Goal: Register for event/course

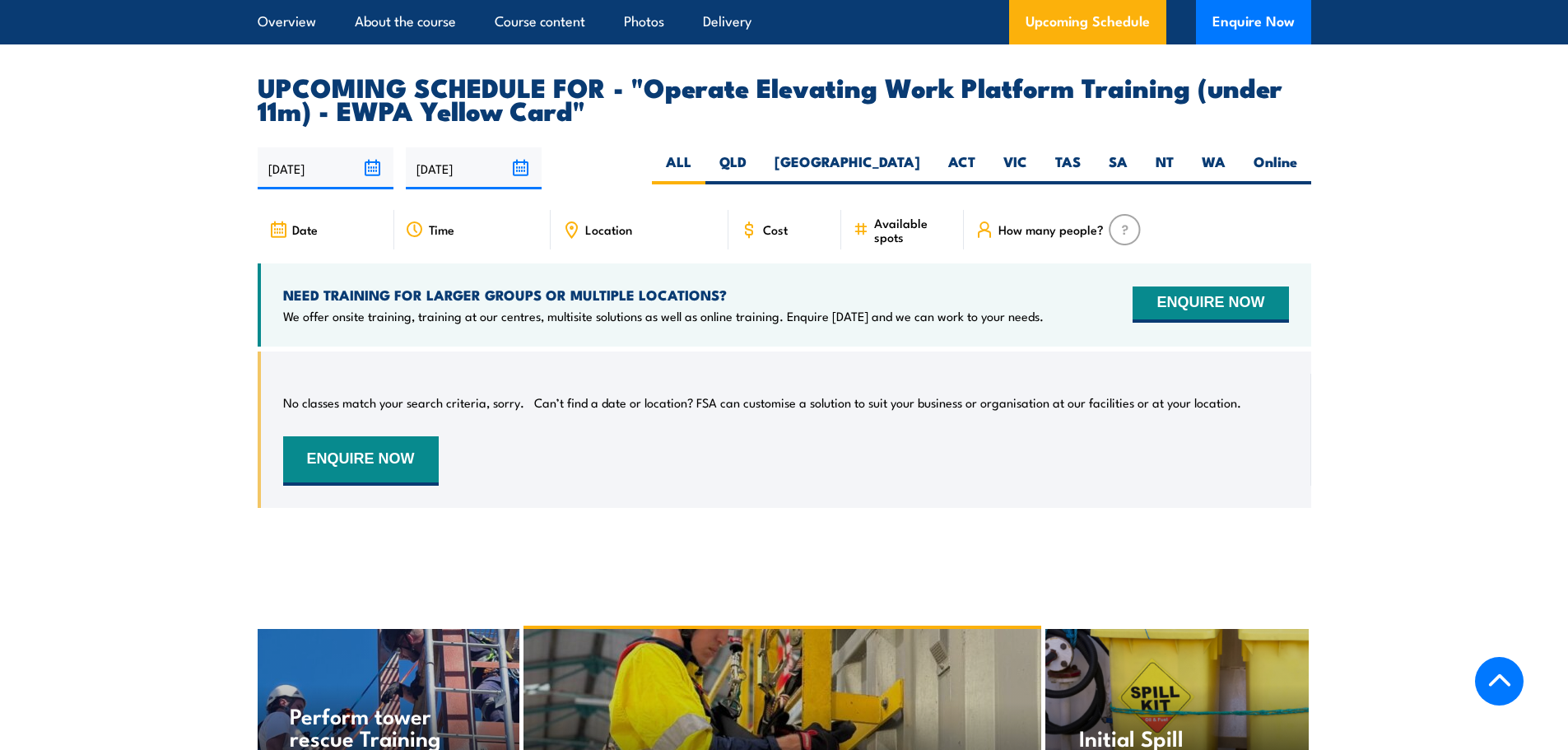
scroll to position [2633, 0]
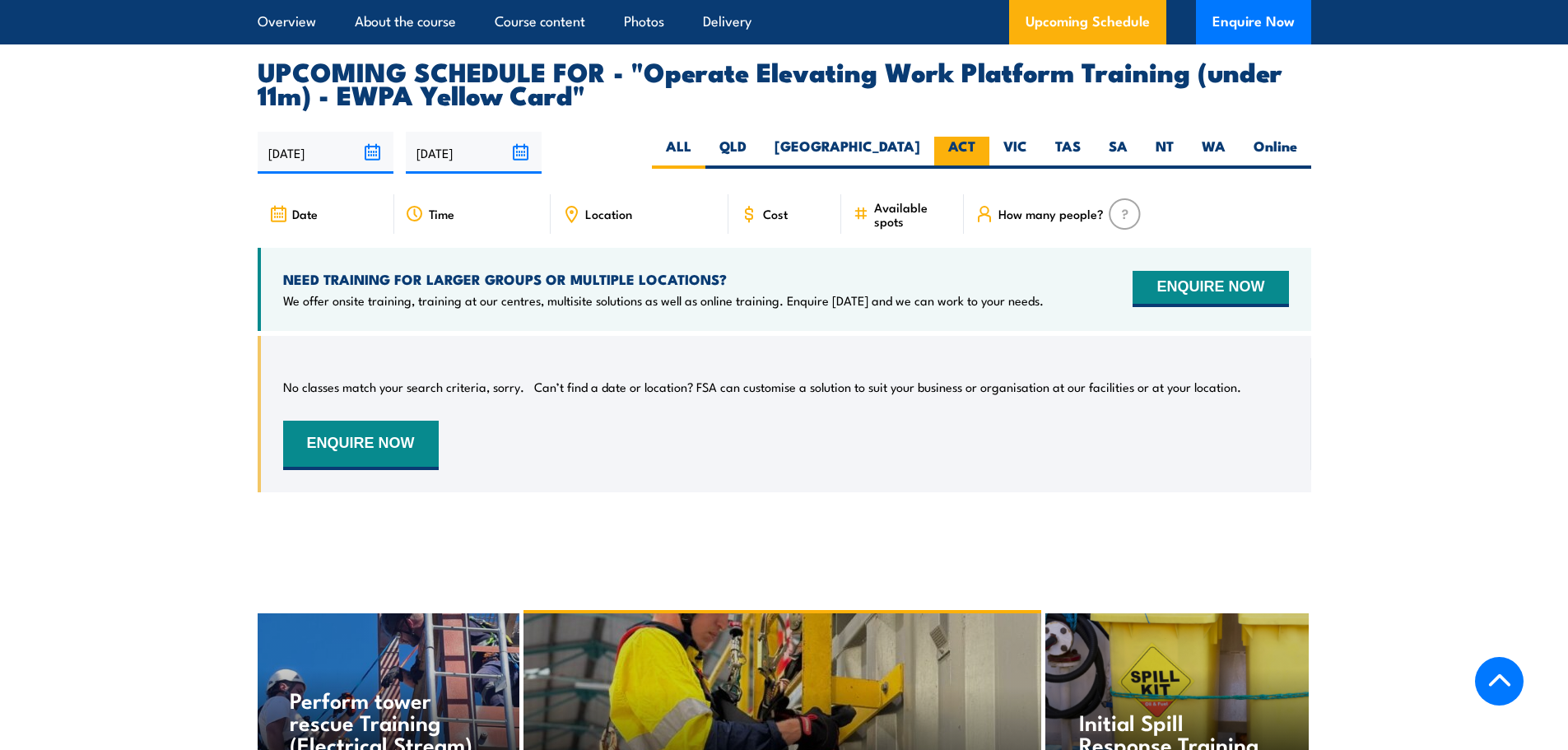
click at [971, 137] on label "ACT" at bounding box center [961, 153] width 55 height 32
click at [976, 137] on input "ACT" at bounding box center [980, 142] width 10 height 10
radio input "true"
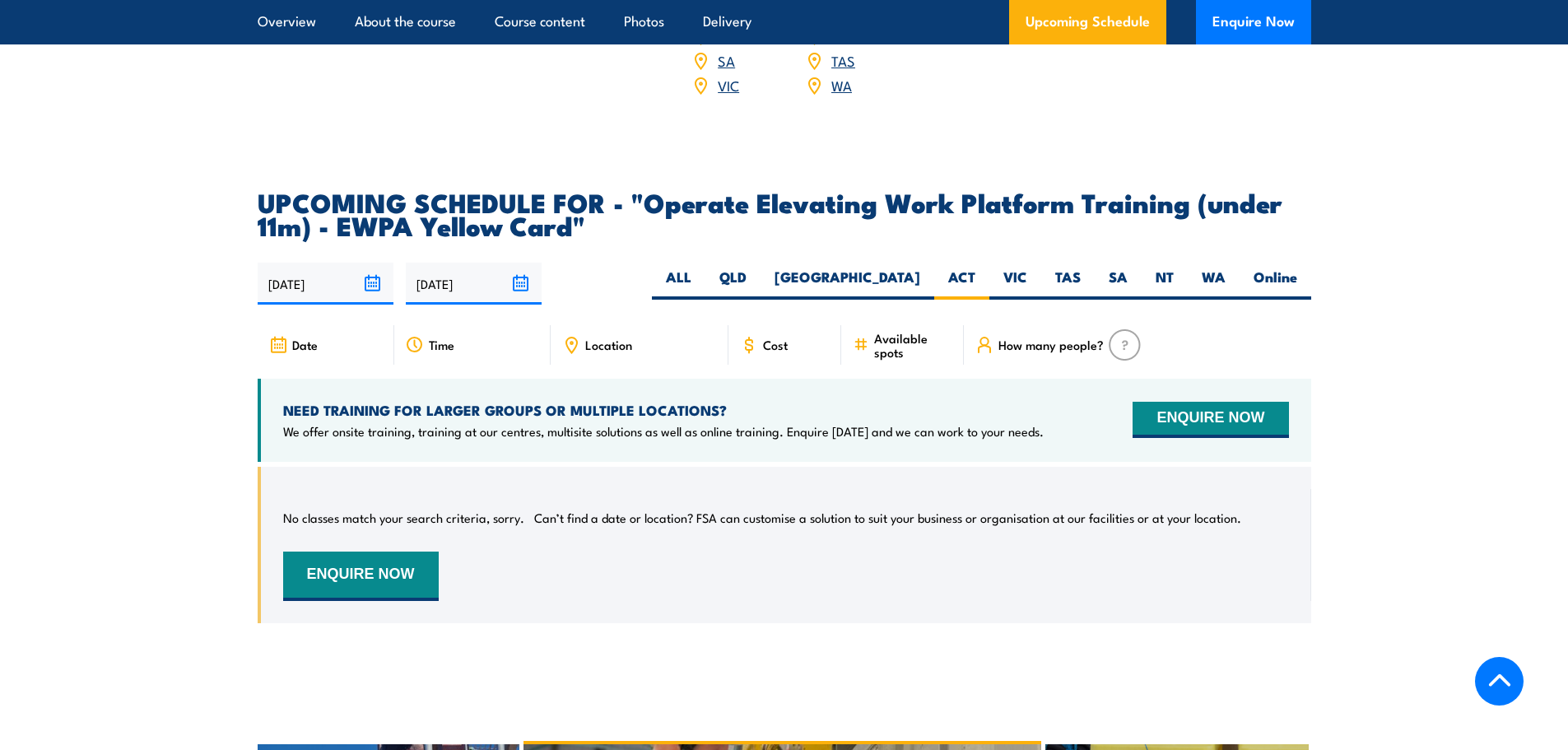
scroll to position [2503, 0]
click at [435, 337] on span "Time" at bounding box center [441, 343] width 25 height 14
click at [706, 267] on label "ALL" at bounding box center [678, 283] width 54 height 32
click at [702, 267] on input "ALL" at bounding box center [696, 272] width 10 height 10
radio input "true"
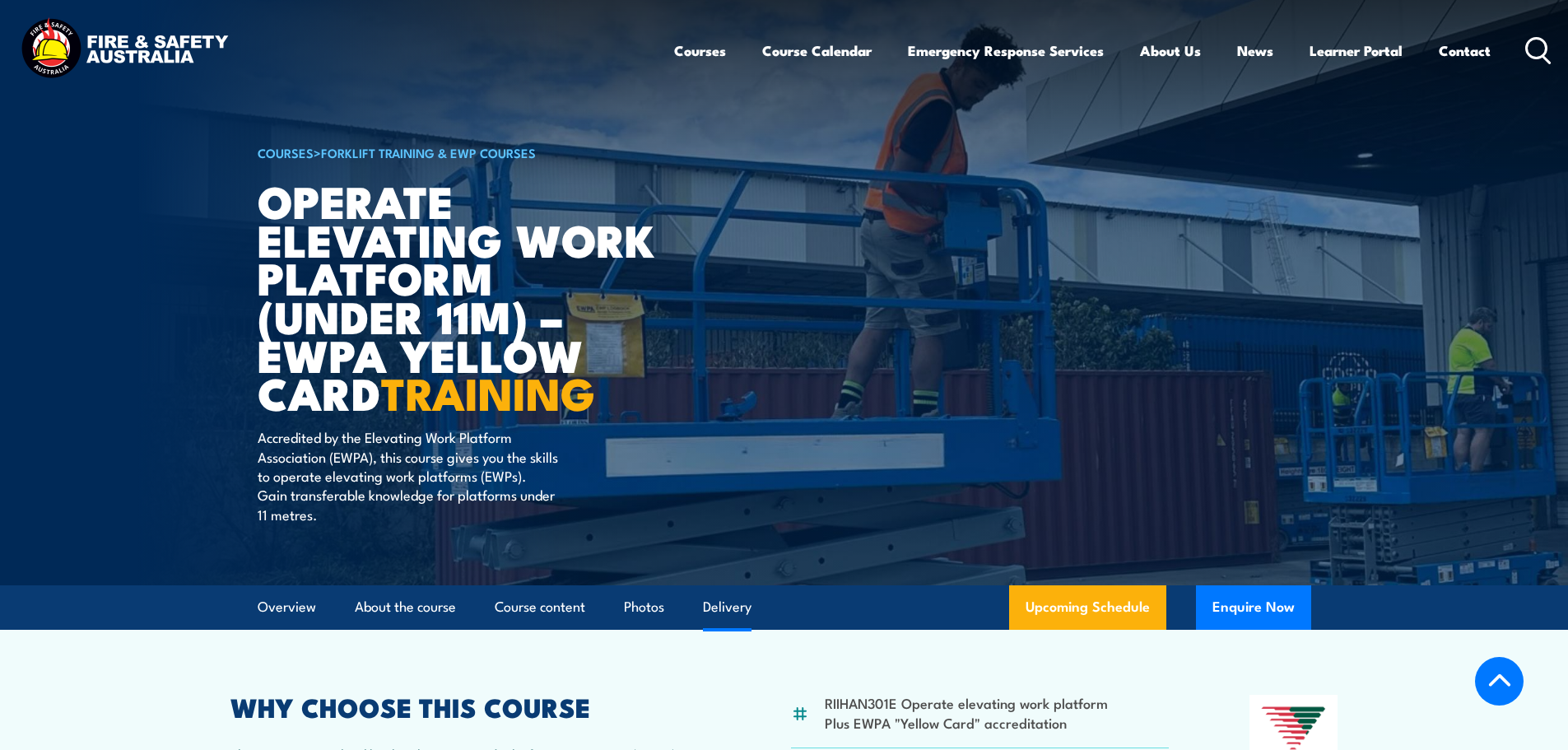
select select "7"
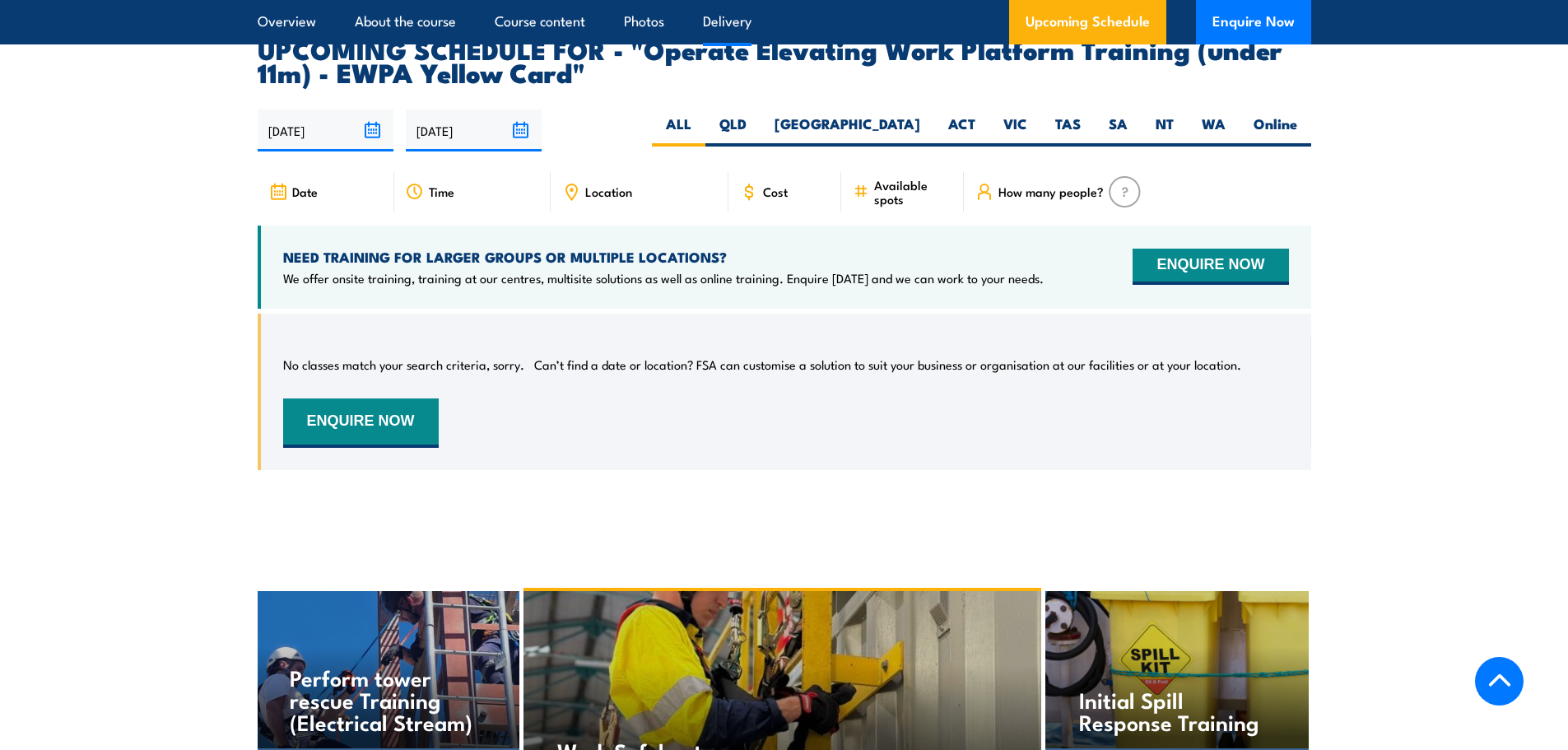
scroll to position [2668, 0]
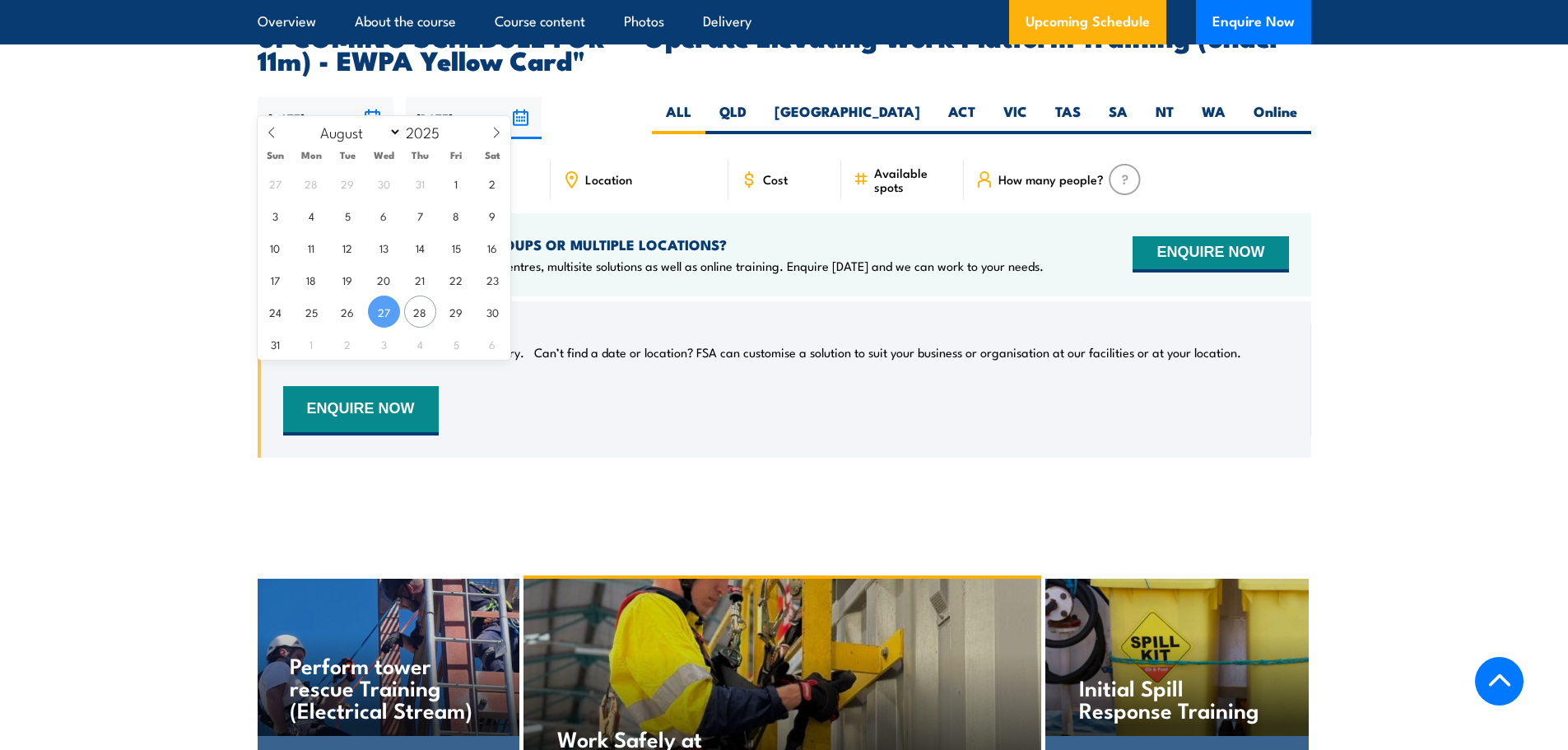
click at [375, 97] on input "27/08/2025" at bounding box center [325, 118] width 136 height 42
click at [416, 312] on span "28" at bounding box center [420, 311] width 32 height 32
type input "28/08/2025"
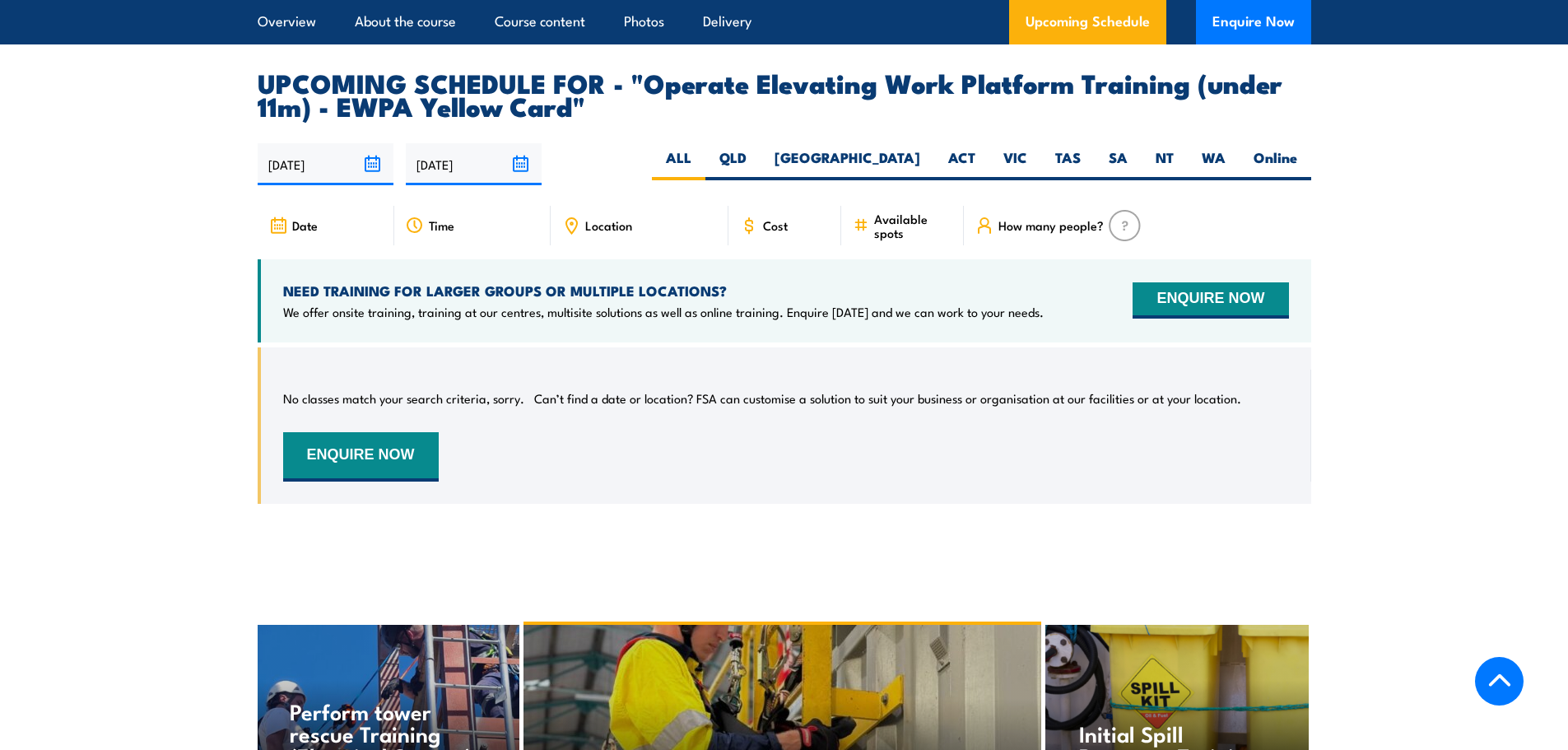
scroll to position [2586, 0]
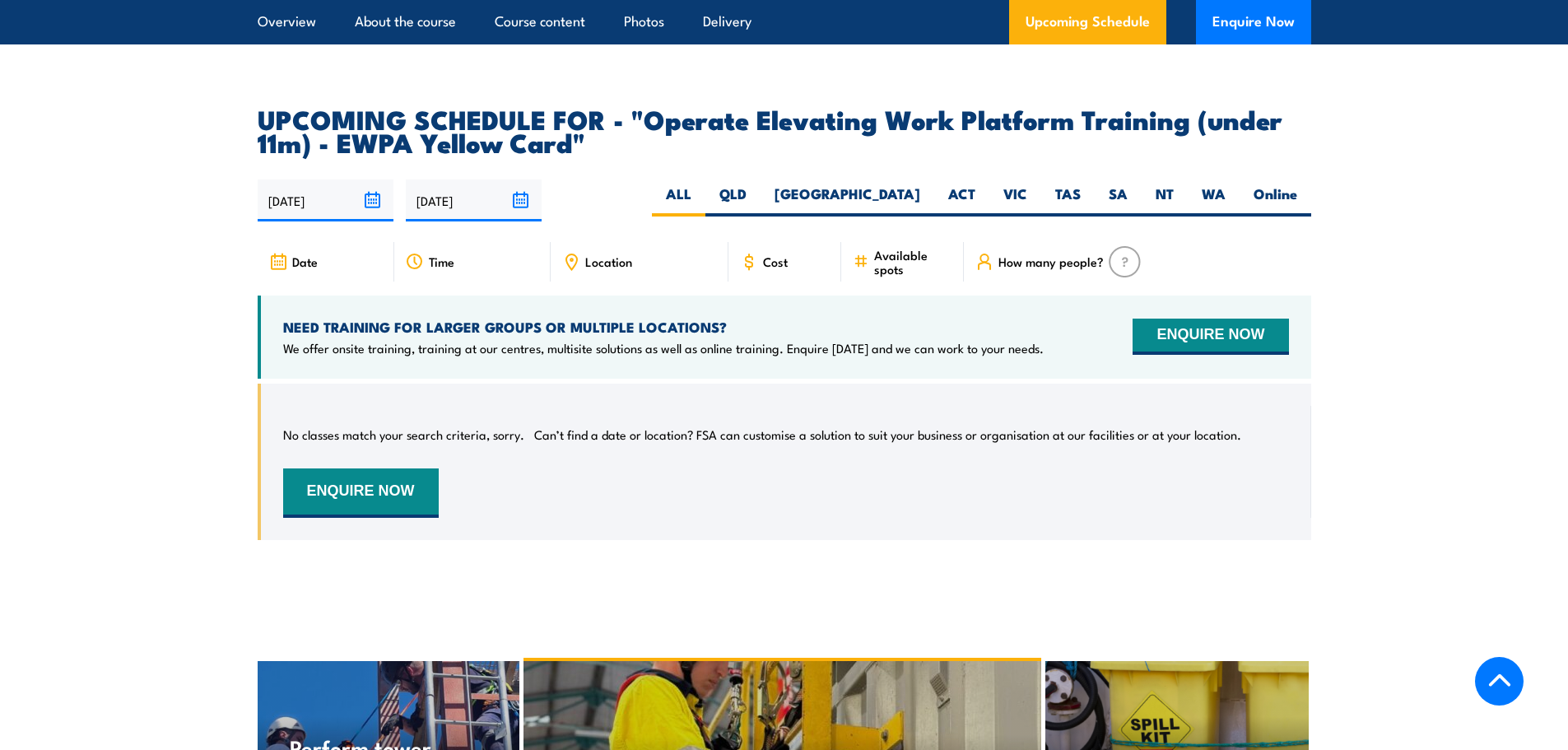
click at [381, 179] on input "28/08/2025" at bounding box center [325, 200] width 136 height 42
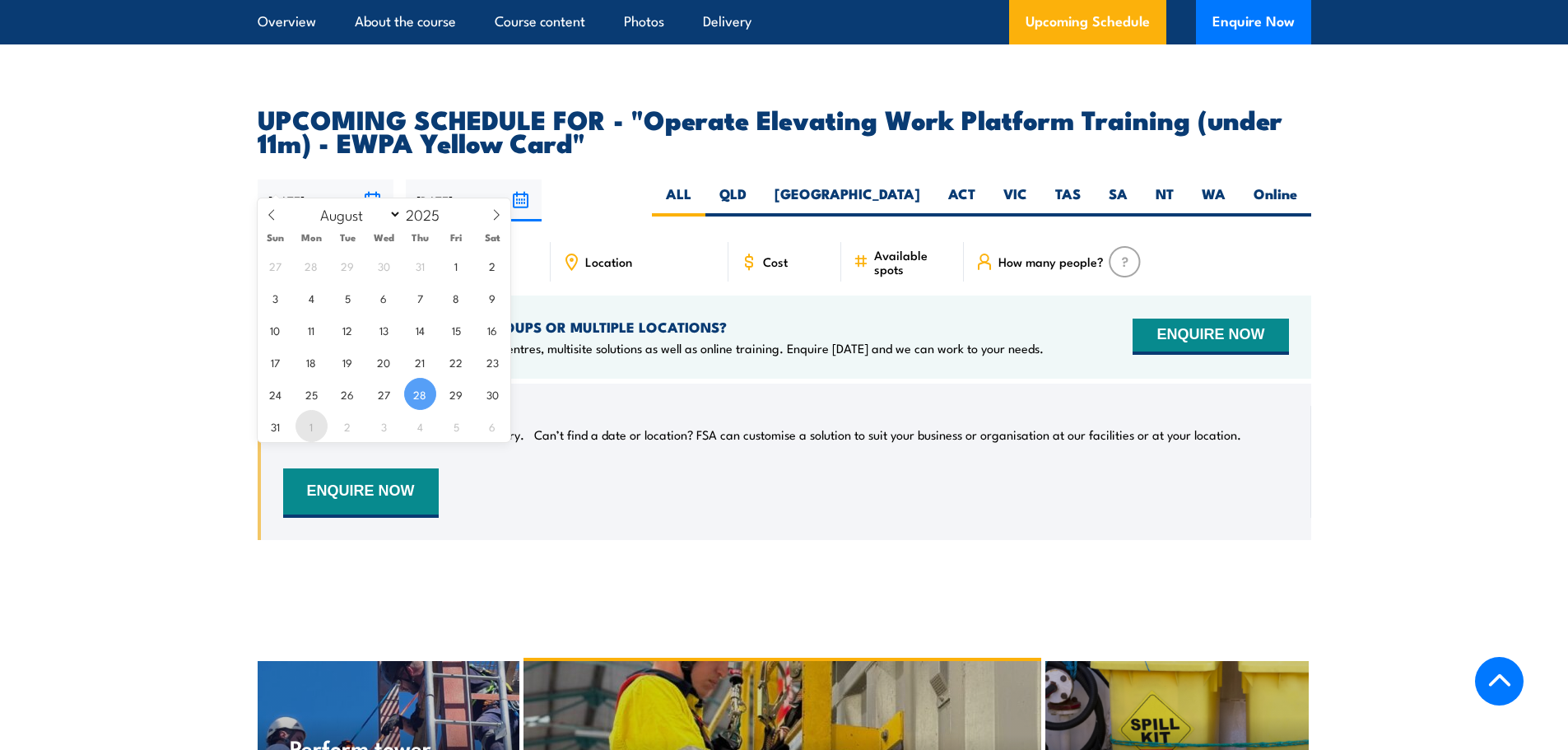
click at [309, 428] on span "1" at bounding box center [311, 425] width 32 height 32
type input "[DATE]"
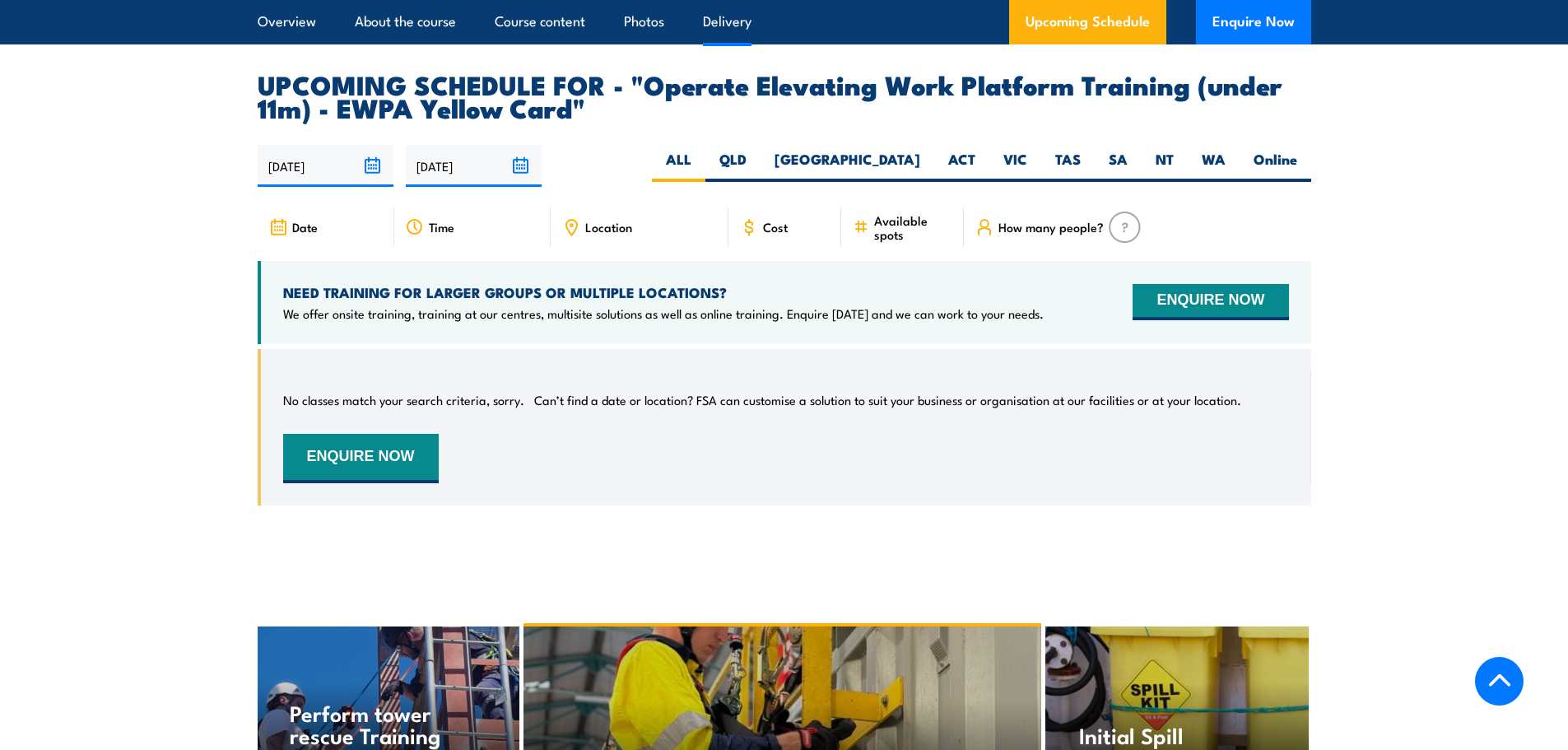
scroll to position [2668, 0]
